Goal: Task Accomplishment & Management: Complete application form

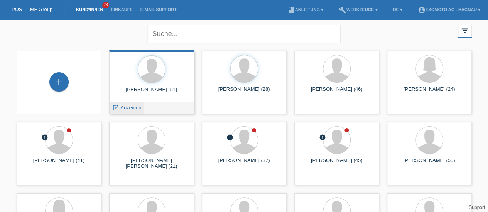
click at [134, 108] on span "Anzeigen" at bounding box center [130, 108] width 21 height 6
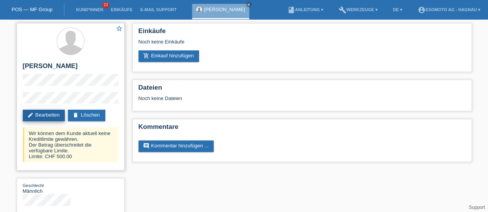
click at [54, 117] on link "edit Bearbeiten" at bounding box center [44, 116] width 42 height 12
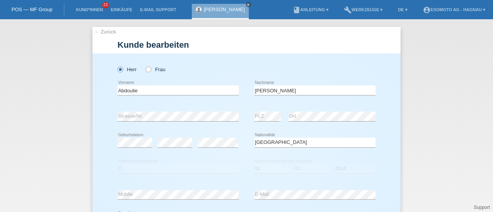
select select "GB"
select select "C"
select select "01"
select select "2014"
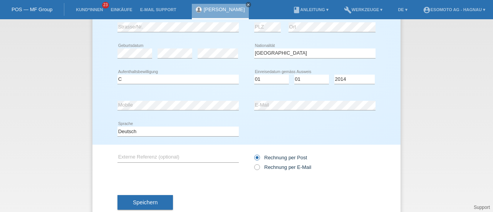
scroll to position [109, 0]
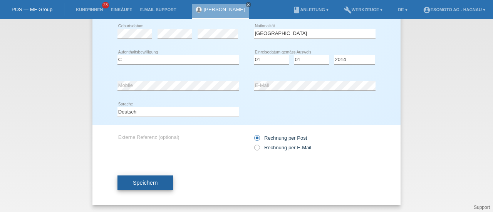
click at [157, 181] on button "Speichern" at bounding box center [146, 183] width 56 height 15
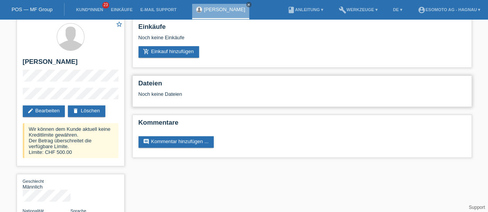
scroll to position [4, 0]
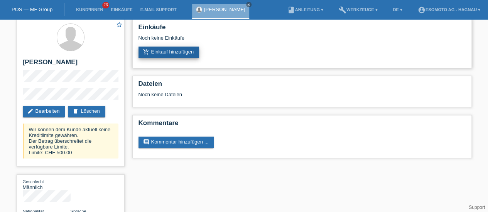
click at [185, 55] on link "add_shopping_cart Einkauf hinzufügen" at bounding box center [168, 53] width 61 height 12
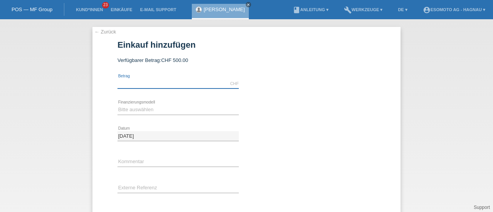
click at [157, 86] on input "text" at bounding box center [178, 84] width 121 height 10
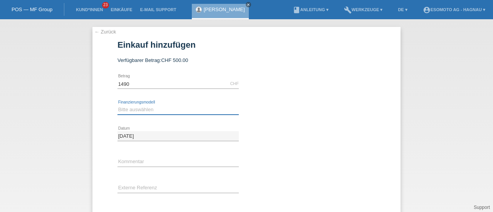
type input "1490.00"
click at [142, 108] on select "Bitte auswählen Fixe Raten Kauf auf Rechnung mit Teilzahlungsoption" at bounding box center [178, 109] width 121 height 9
select select "70"
click at [118, 105] on select "Bitte auswählen Fixe Raten Kauf auf Rechnung mit Teilzahlungsoption" at bounding box center [178, 109] width 121 height 9
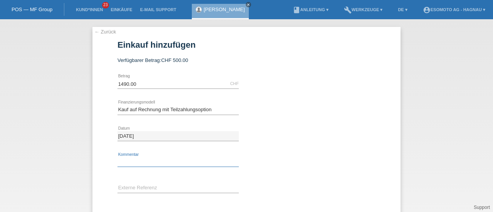
click at [135, 165] on input "text" at bounding box center [178, 163] width 121 height 10
click at [164, 128] on div "11.08.2025 error Datum" at bounding box center [178, 136] width 121 height 26
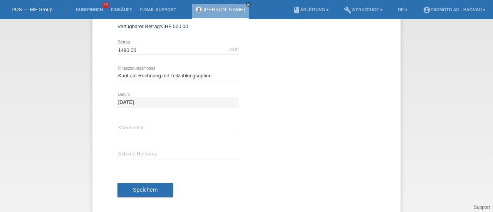
scroll to position [41, 0]
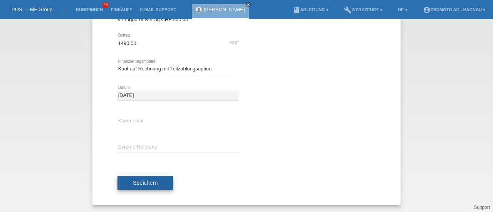
click at [152, 182] on span "Speichern" at bounding box center [145, 183] width 25 height 6
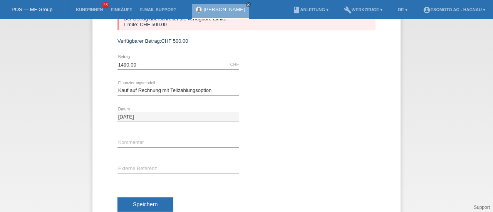
scroll to position [0, 0]
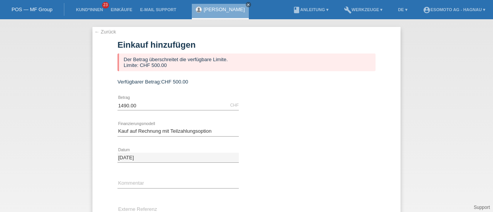
click at [98, 32] on link "← Zurück" at bounding box center [105, 32] width 22 height 6
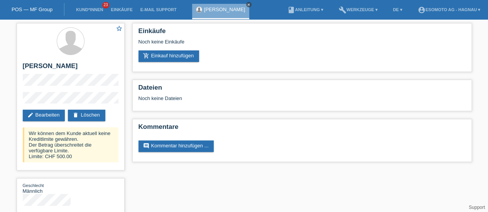
click at [247, 4] on icon "close" at bounding box center [249, 5] width 4 height 4
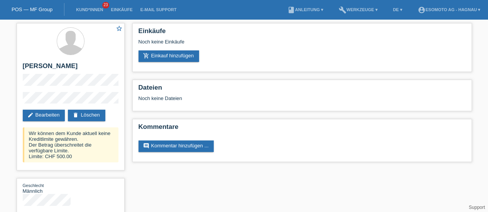
click at [82, 15] on li "Kund*innen 23" at bounding box center [89, 10] width 35 height 20
click at [93, 10] on link "Kund*innen" at bounding box center [89, 9] width 35 height 5
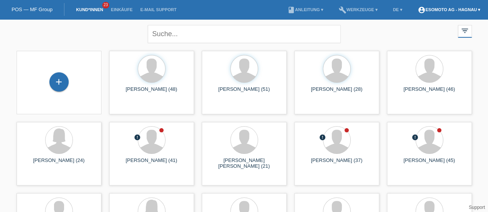
click at [438, 10] on link "account_circle Esomoto AG - Hagnau ▾" at bounding box center [449, 9] width 70 height 5
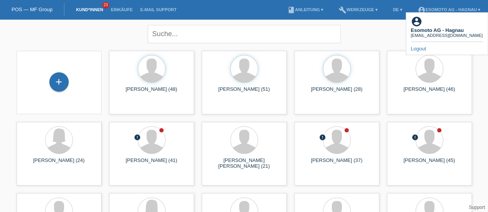
drag, startPoint x: 428, startPoint y: 40, endPoint x: 424, endPoint y: 39, distance: 3.9
click at [424, 46] on div "Logout" at bounding box center [447, 49] width 72 height 6
click at [424, 46] on link "Logout" at bounding box center [418, 49] width 15 height 6
